Goal: Find specific page/section: Find specific page/section

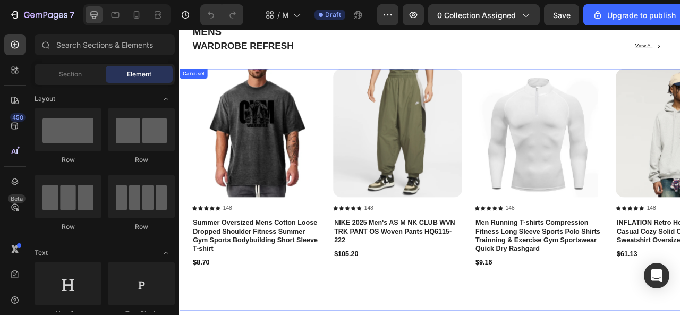
scroll to position [319, 0]
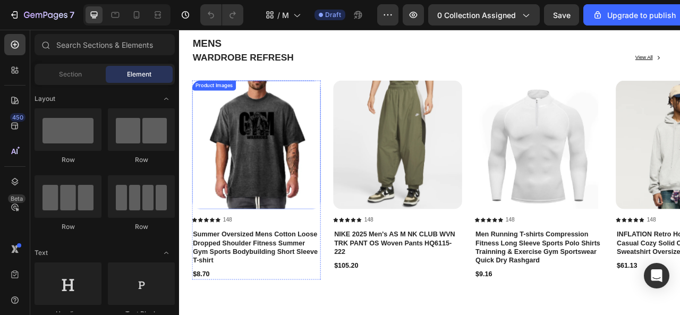
click at [275, 221] on img at bounding box center [277, 176] width 164 height 164
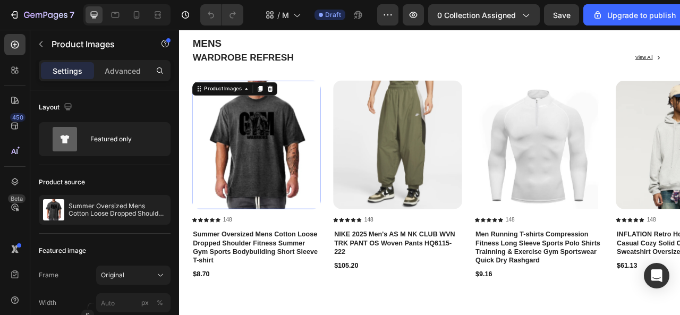
click at [305, 196] on img at bounding box center [277, 176] width 164 height 164
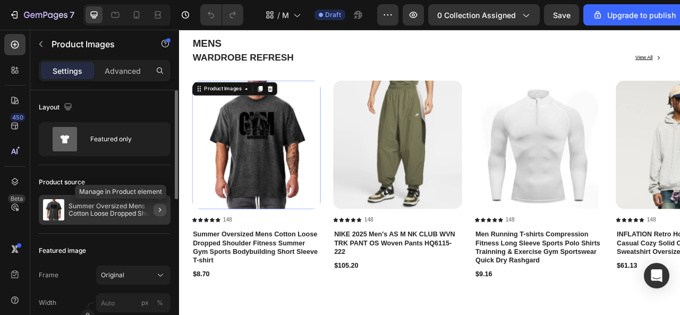
click at [159, 212] on icon "button" at bounding box center [160, 210] width 9 height 9
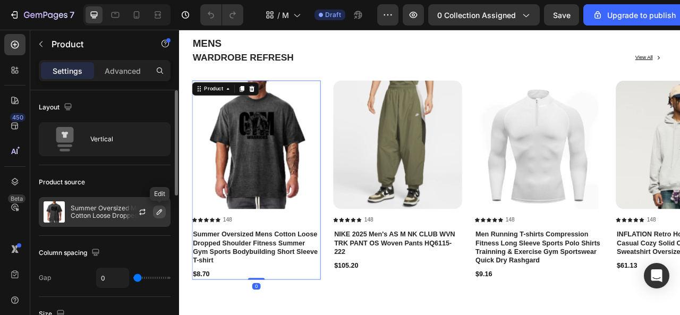
click at [158, 212] on icon "button" at bounding box center [159, 211] width 5 height 5
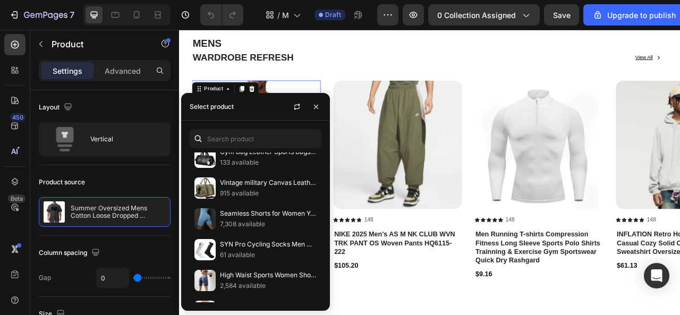
scroll to position [1698, 0]
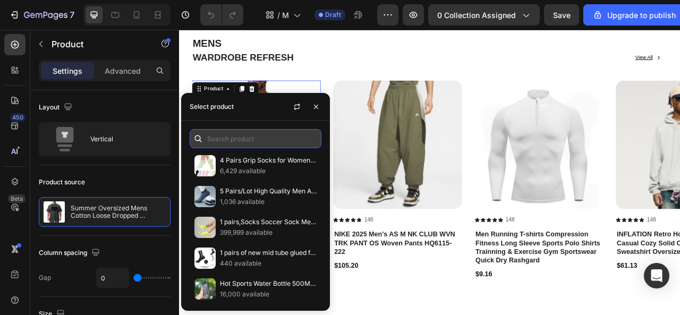
click at [248, 135] on input "text" at bounding box center [256, 138] width 132 height 19
type input "n"
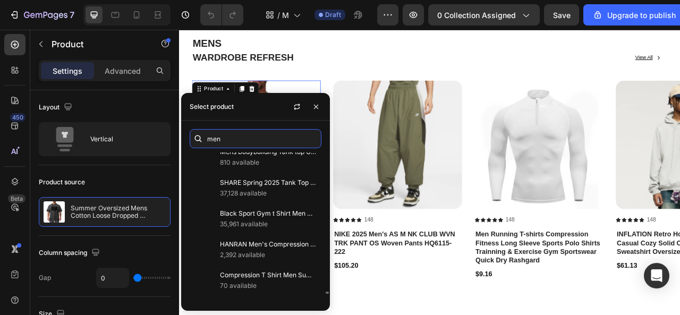
scroll to position [9555, 0]
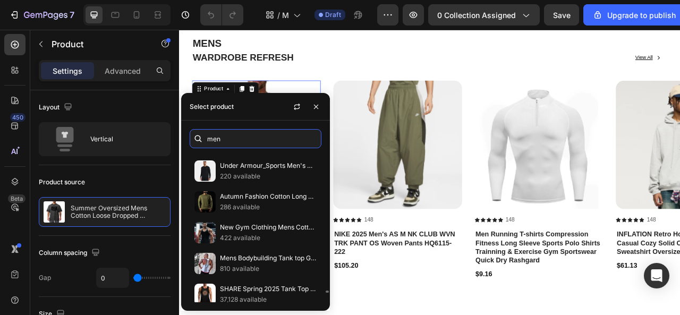
type input "men"
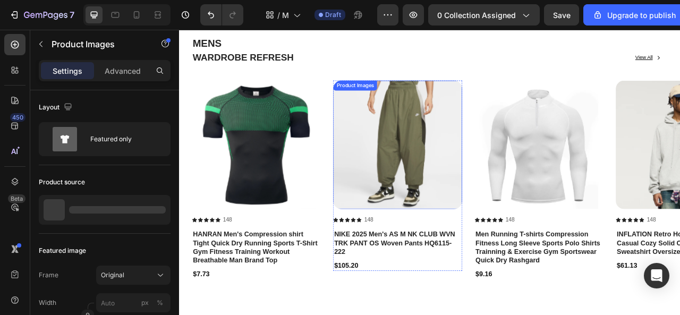
click at [463, 222] on img at bounding box center [457, 176] width 164 height 164
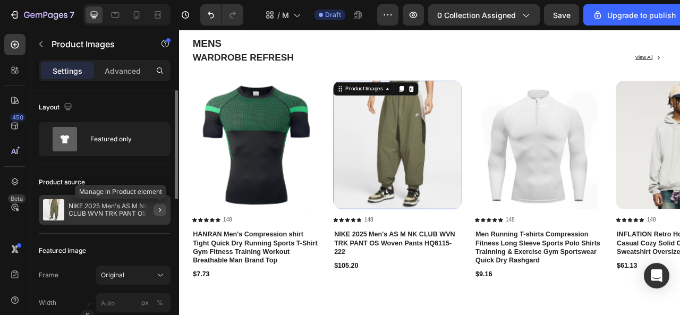
click at [158, 208] on icon "button" at bounding box center [160, 210] width 9 height 9
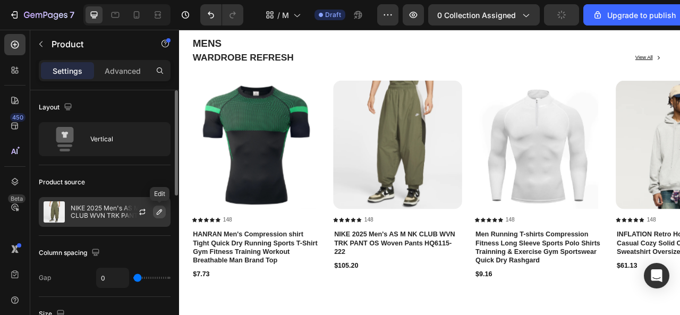
click at [155, 211] on icon "button" at bounding box center [159, 212] width 9 height 9
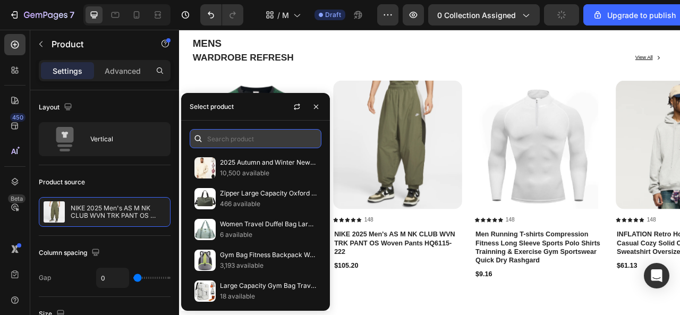
click at [241, 137] on input "text" at bounding box center [256, 138] width 132 height 19
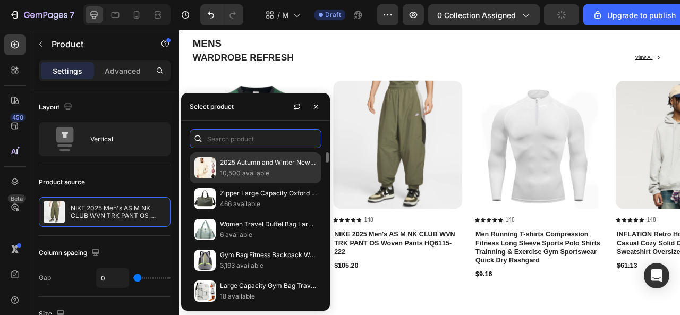
type input "m"
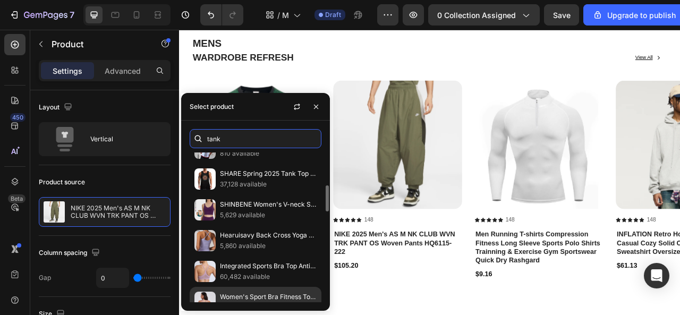
scroll to position [437, 0]
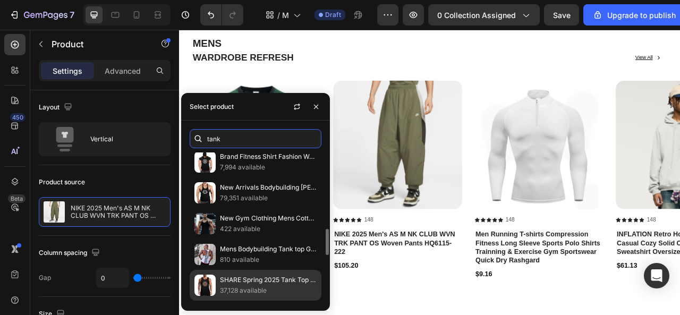
type input "tank"
click at [225, 276] on p "SHARE Spring 2025 Tank Top basketball Men's gym clothing gym clothing men t shi…" at bounding box center [268, 280] width 97 height 11
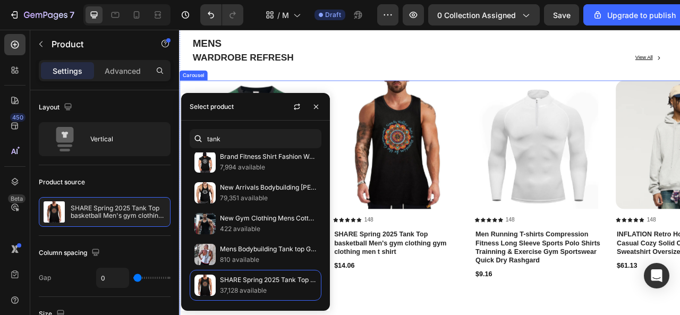
click at [448, 315] on div "Product Images Icon Icon Icon Icon Icon Icon List 148 Text Block Row SHARE Spri…" at bounding box center [457, 248] width 164 height 308
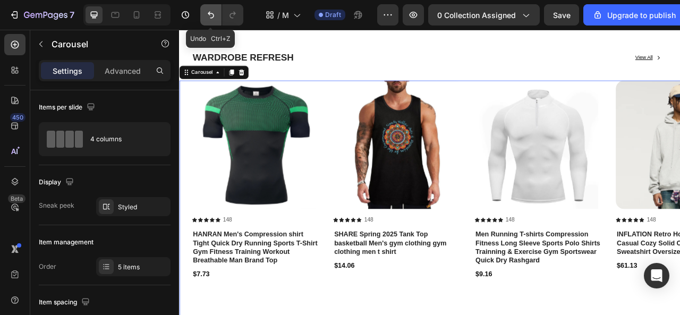
click at [211, 11] on icon "Undo/Redo" at bounding box center [211, 15] width 11 height 11
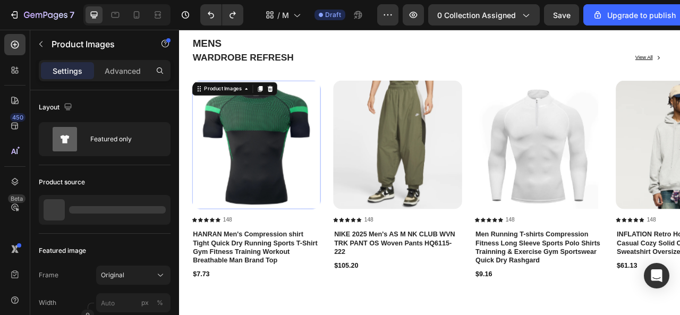
click at [281, 186] on img at bounding box center [277, 176] width 164 height 164
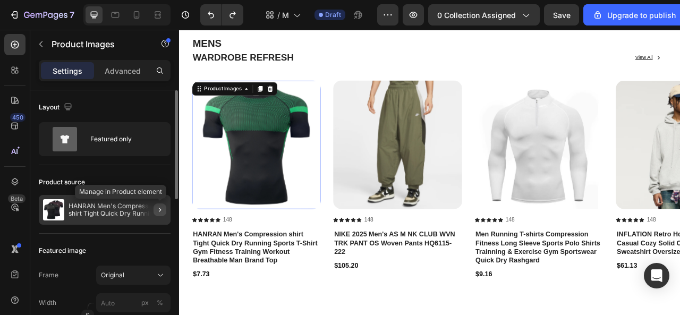
click at [158, 213] on icon "button" at bounding box center [160, 210] width 9 height 9
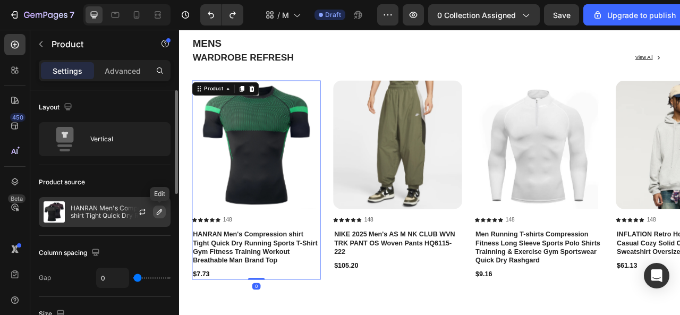
click at [161, 212] on icon "button" at bounding box center [159, 212] width 9 height 9
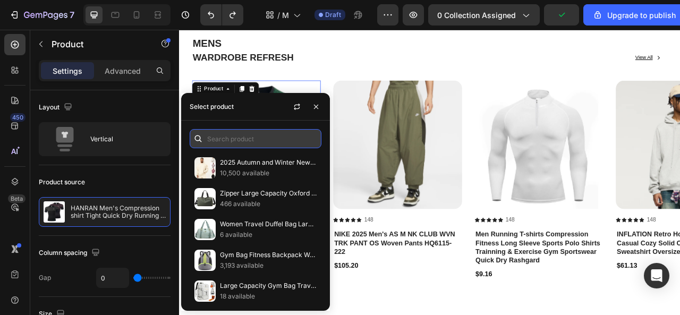
drag, startPoint x: 225, startPoint y: 141, endPoint x: 232, endPoint y: 142, distance: 7.0
click at [226, 141] on input "text" at bounding box center [256, 138] width 132 height 19
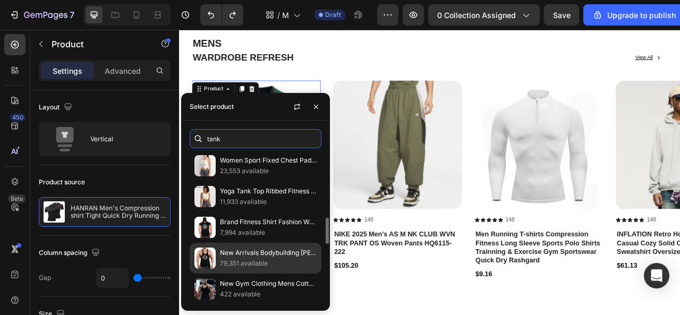
scroll to position [478, 0]
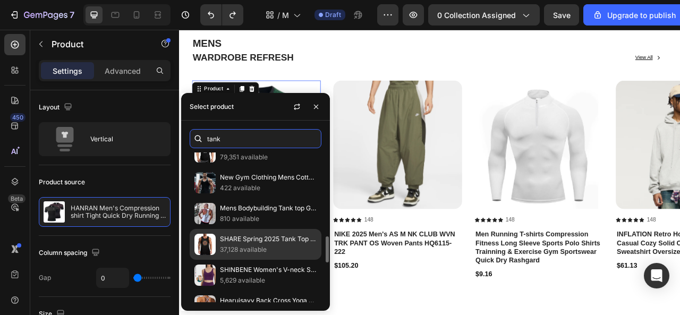
type input "tank"
click at [210, 237] on img at bounding box center [205, 244] width 21 height 21
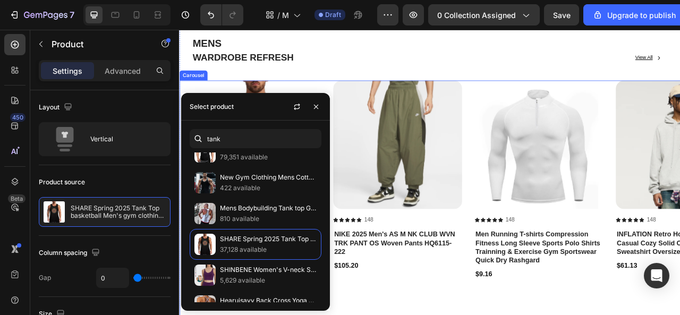
click at [424, 315] on div "Product Images Icon Icon Icon Icon Icon Icon List [STREET_ADDRESS] NIKE 2025 Me…" at bounding box center [457, 248] width 164 height 308
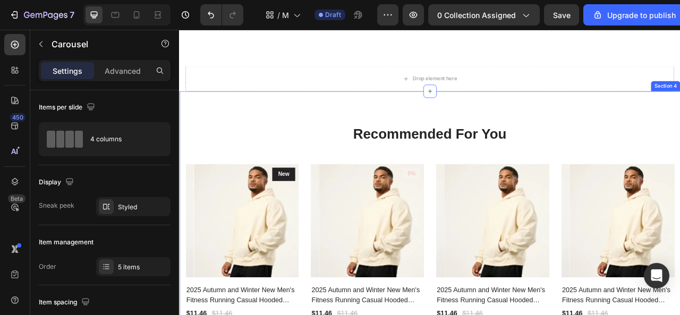
scroll to position [997, 0]
